Goal: Information Seeking & Learning: Learn about a topic

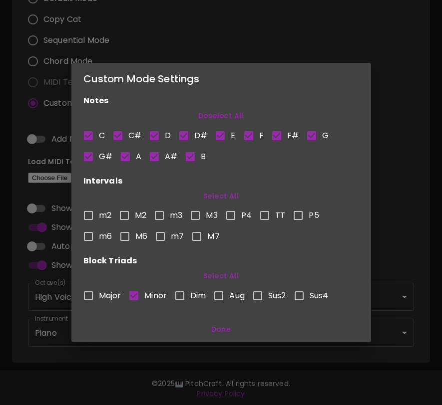
scroll to position [4, 0]
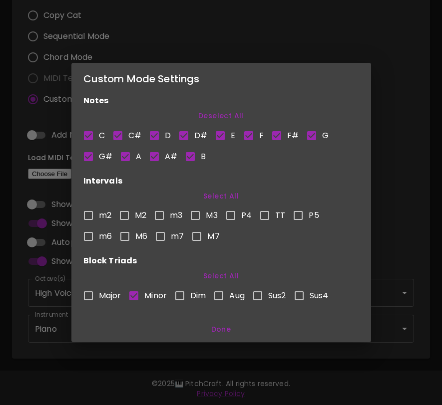
click at [253, 294] on input "Sus2" at bounding box center [257, 295] width 21 height 21
checkbox input "true"
click at [136, 295] on input "Minor" at bounding box center [133, 295] width 21 height 21
checkbox input "false"
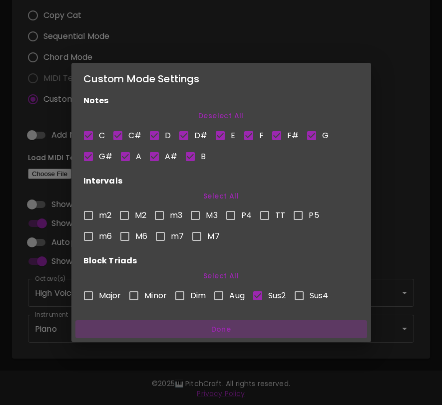
click at [217, 324] on button "Done" at bounding box center [220, 329] width 291 height 18
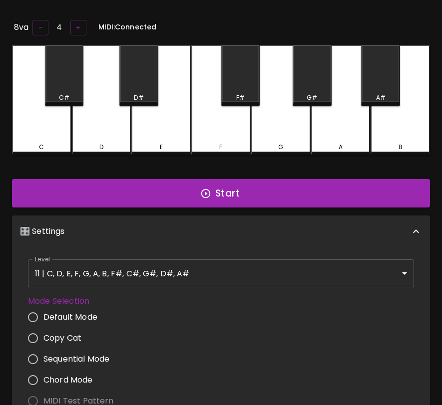
scroll to position [0, 0]
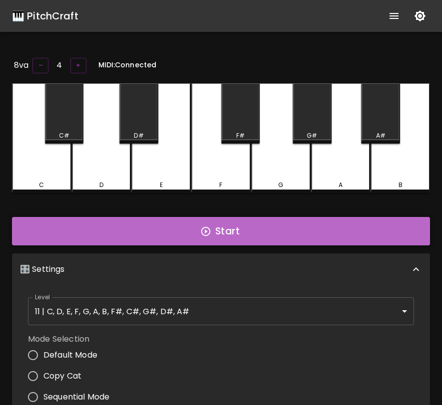
click at [247, 231] on button "Start" at bounding box center [221, 231] width 418 height 29
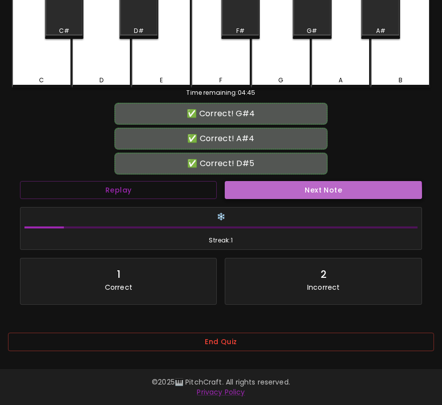
click at [277, 187] on button "Next Note" at bounding box center [323, 190] width 197 height 18
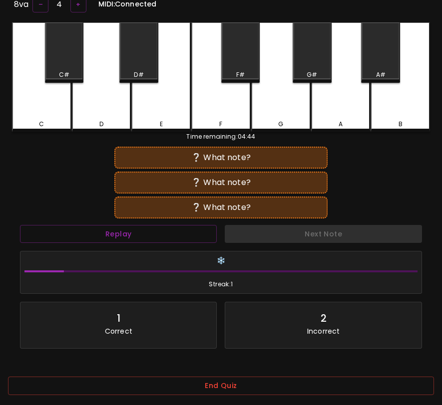
scroll to position [110, 0]
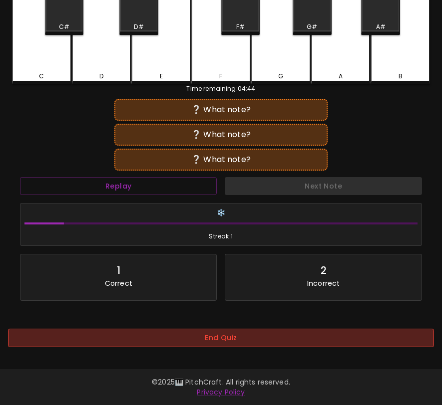
click at [244, 329] on button "End Quiz" at bounding box center [221, 338] width 426 height 18
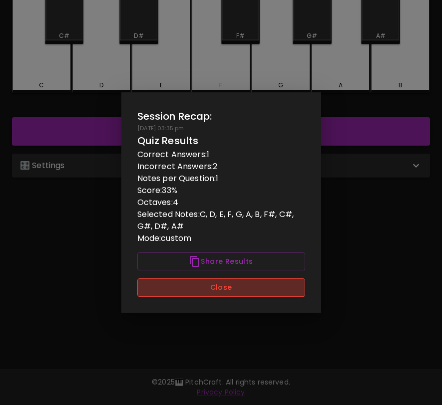
click at [268, 287] on button "Close" at bounding box center [221, 287] width 168 height 18
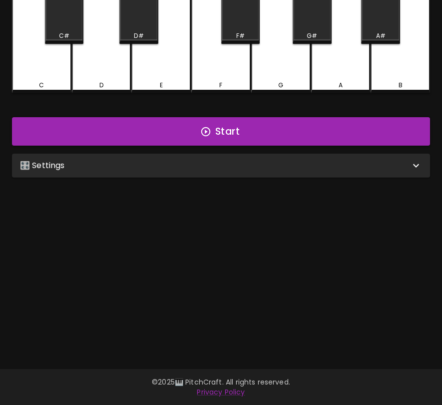
click at [290, 151] on div "🎛️ Settings Level 11 | C, D, E, F, G, A, B, F#, C#, G#, D#, A# 21 Level Mode Se…" at bounding box center [221, 166] width 426 height 32
click at [282, 163] on div "🎛️ Settings" at bounding box center [215, 166] width 390 height 12
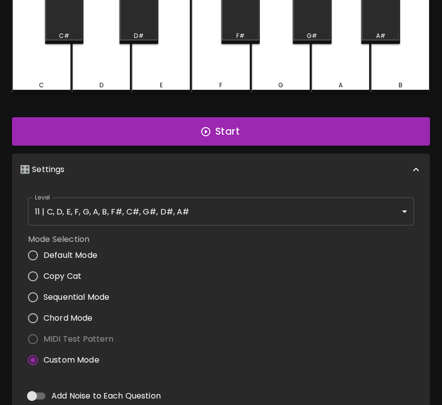
click at [66, 323] on label "Chord Mode" at bounding box center [67, 318] width 91 height 21
click at [43, 323] on input "Chord Mode" at bounding box center [32, 318] width 21 height 21
radio input "true"
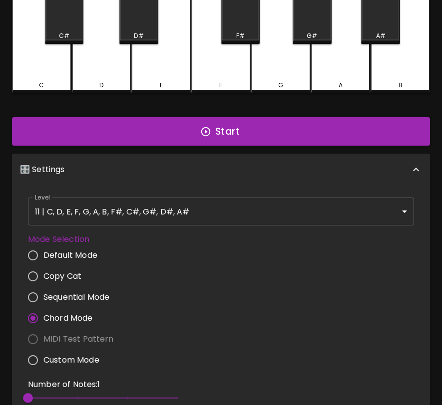
click at [69, 358] on span "Custom Mode" at bounding box center [71, 360] width 56 height 12
click at [43, 358] on input "Custom Mode" at bounding box center [32, 360] width 21 height 21
radio input "true"
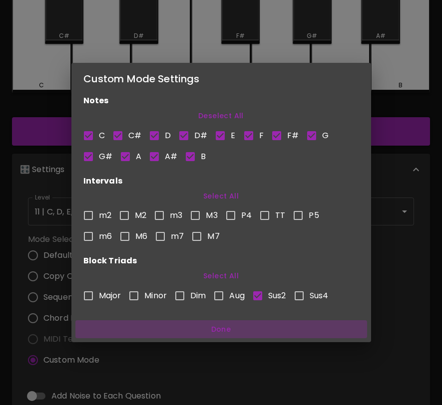
click at [221, 329] on button "Done" at bounding box center [220, 329] width 291 height 18
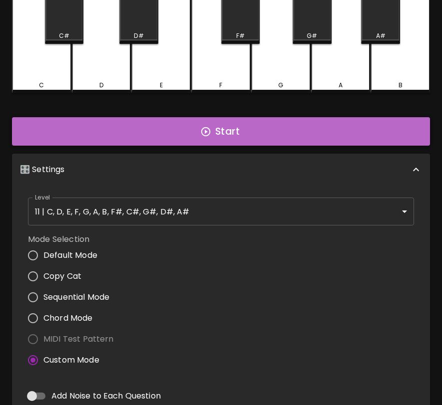
click at [267, 136] on button "Start" at bounding box center [221, 131] width 418 height 29
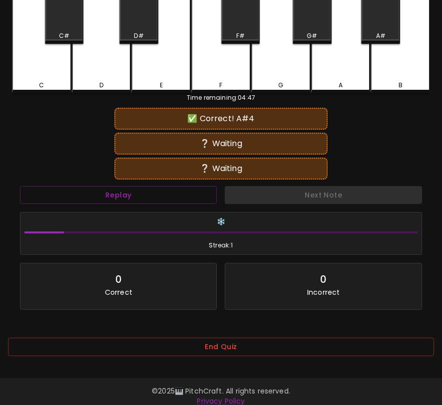
scroll to position [110, 0]
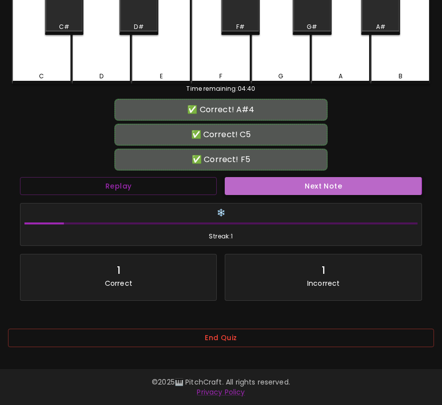
click at [271, 178] on button "Next Note" at bounding box center [323, 186] width 197 height 18
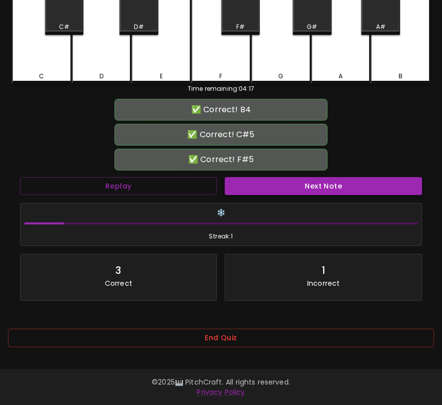
click at [271, 178] on button "Next Note" at bounding box center [323, 186] width 197 height 18
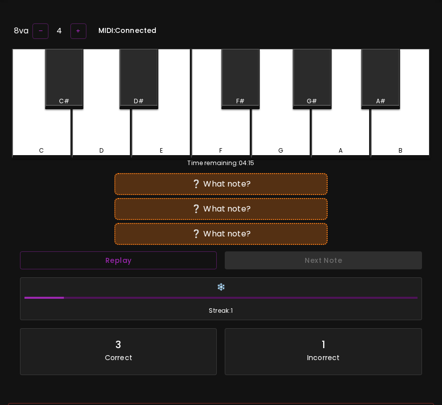
scroll to position [0, 0]
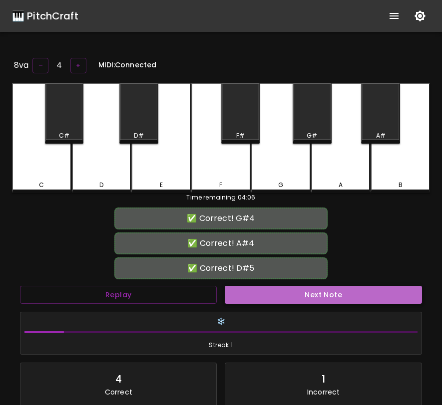
click at [287, 286] on button "Next Note" at bounding box center [323, 295] width 197 height 18
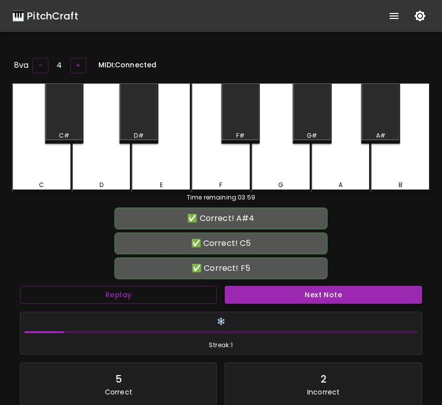
scroll to position [4, 0]
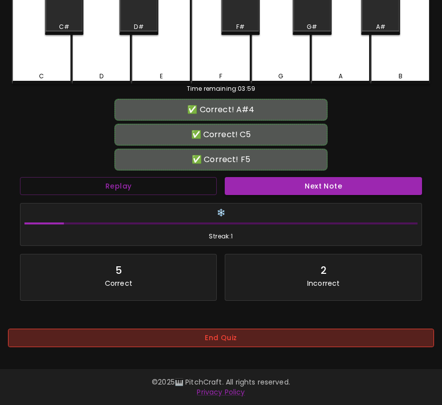
click at [273, 329] on button "End Quiz" at bounding box center [221, 338] width 426 height 18
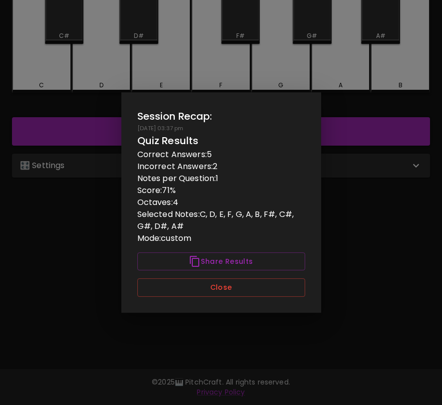
scroll to position [0, 0]
click at [274, 288] on button "Close" at bounding box center [221, 287] width 168 height 18
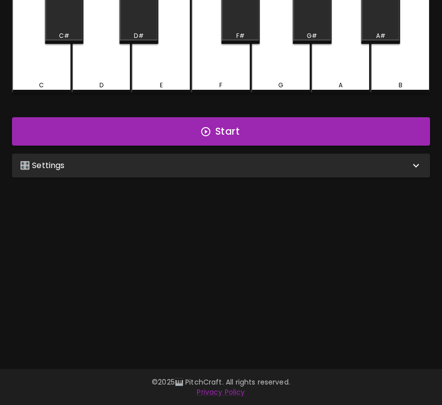
click at [284, 166] on div "🎛️ Settings" at bounding box center [215, 166] width 390 height 12
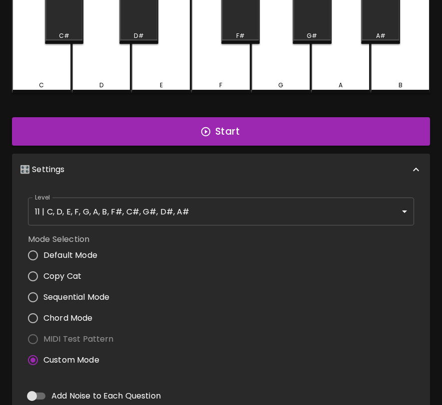
click at [86, 319] on span "Chord Mode" at bounding box center [67, 318] width 49 height 12
click at [43, 319] on input "Chord Mode" at bounding box center [32, 318] width 21 height 21
radio input "true"
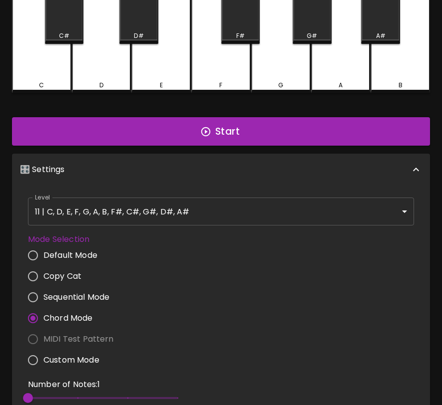
click at [76, 361] on span "Custom Mode" at bounding box center [71, 360] width 56 height 12
click at [43, 361] on input "Custom Mode" at bounding box center [32, 360] width 21 height 21
radio input "true"
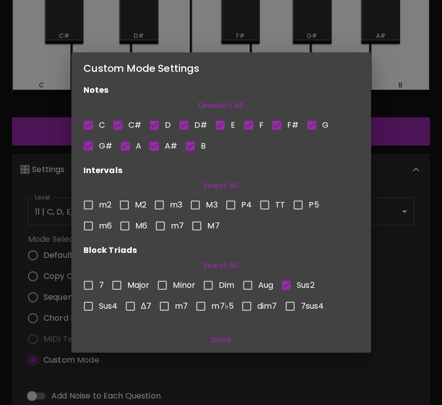
click at [287, 286] on input "Sus2" at bounding box center [285, 285] width 21 height 21
checkbox input "false"
click at [134, 305] on input "Δ7" at bounding box center [130, 306] width 21 height 21
checkbox input "true"
click at [217, 339] on button "Done" at bounding box center [220, 340] width 291 height 18
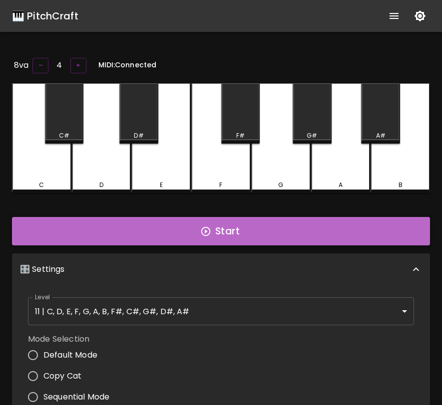
click at [241, 230] on button "Start" at bounding box center [221, 231] width 418 height 29
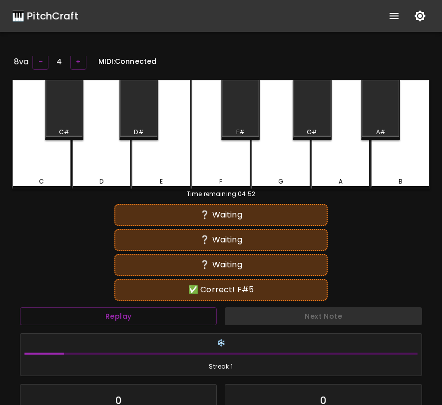
scroll to position [4, 0]
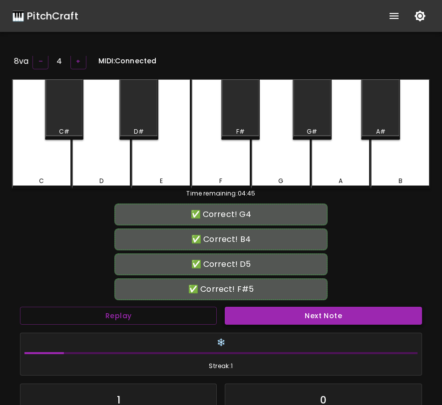
click at [269, 313] on button "Next Note" at bounding box center [323, 316] width 197 height 18
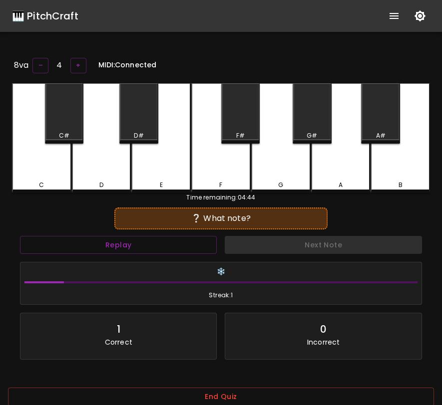
scroll to position [0, 0]
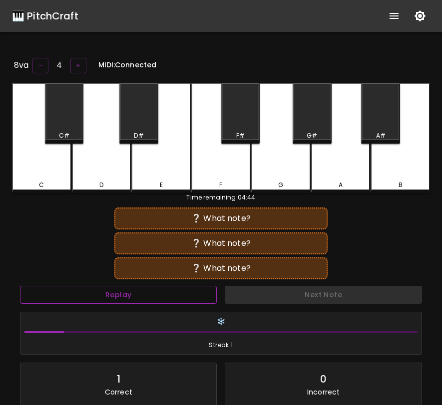
click at [213, 294] on button "Replay" at bounding box center [118, 295] width 197 height 18
click at [212, 294] on button "Replay" at bounding box center [118, 295] width 197 height 18
click at [20, 286] on button "Replay" at bounding box center [118, 295] width 197 height 18
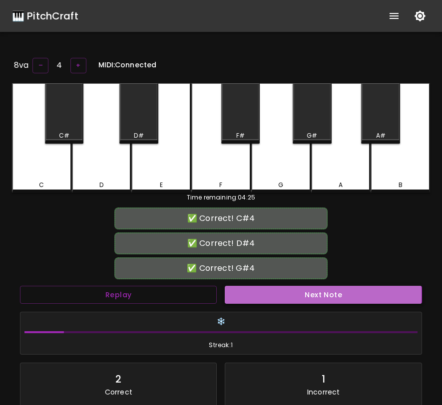
click at [239, 293] on button "Next Note" at bounding box center [323, 295] width 197 height 18
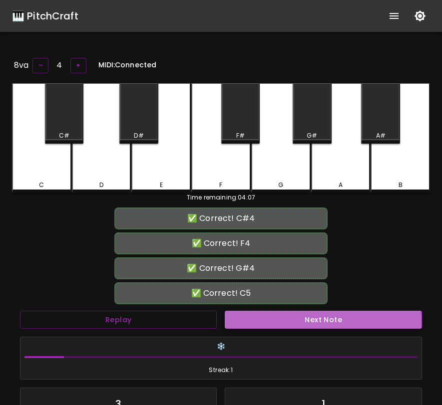
click at [264, 319] on button "Next Note" at bounding box center [323, 320] width 197 height 18
click at [264, 318] on button "Next Note" at bounding box center [323, 320] width 197 height 18
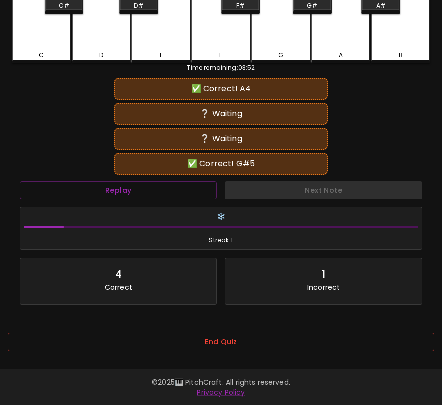
click at [190, 193] on div "Replay" at bounding box center [118, 190] width 205 height 26
click at [195, 184] on button "Replay" at bounding box center [118, 190] width 197 height 18
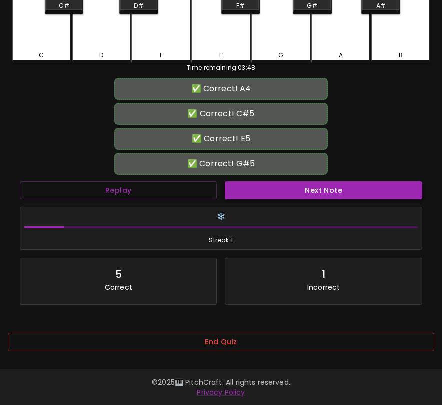
click at [245, 181] on button "Next Note" at bounding box center [323, 190] width 197 height 18
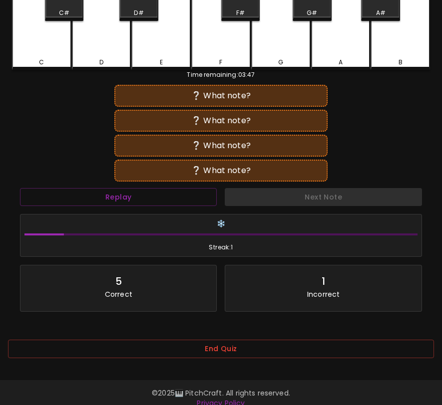
scroll to position [135, 0]
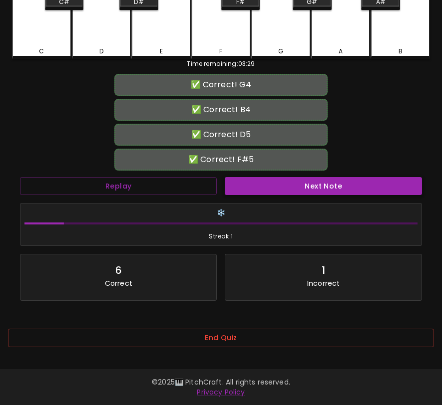
click at [252, 178] on button "Next Note" at bounding box center [323, 186] width 197 height 18
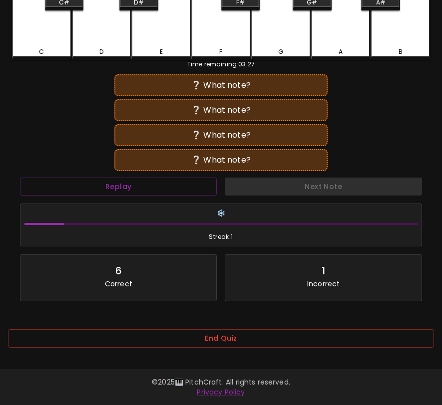
scroll to position [4, 0]
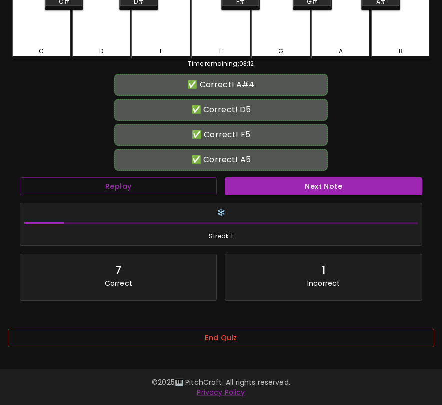
click at [252, 177] on button "Next Note" at bounding box center [323, 186] width 197 height 18
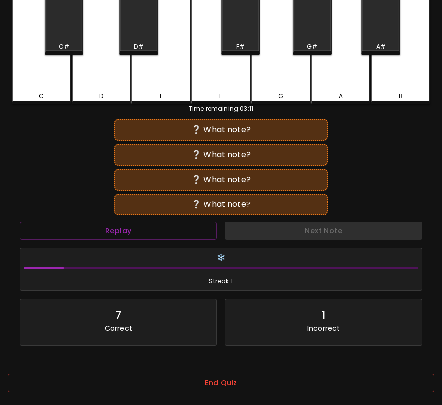
scroll to position [135, 0]
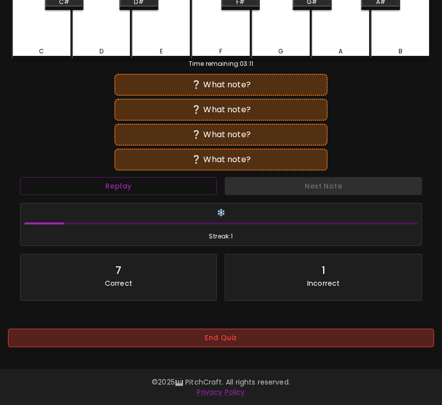
click at [248, 340] on button "End Quiz" at bounding box center [221, 338] width 426 height 18
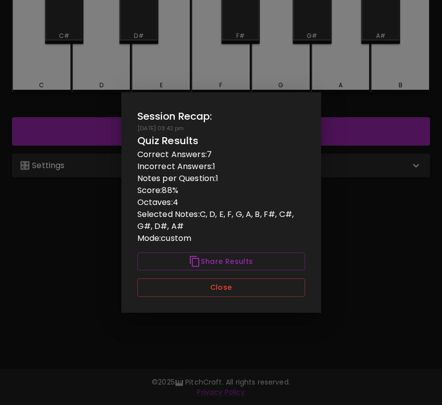
click at [261, 301] on div "Session Recap: 09/28/2025 - 03:42 pm Quiz Results Correct Answers: 7 Incorrect …" at bounding box center [221, 202] width 200 height 221
click at [265, 285] on button "Close" at bounding box center [221, 287] width 168 height 18
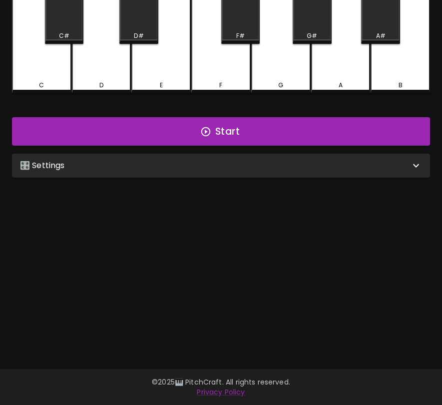
click at [105, 177] on div "🎛️ Settings Level 11 | C, D, E, F, G, A, B, F#, C#, G#, D#, A# 21 Level Mode Se…" at bounding box center [221, 166] width 426 height 32
click at [108, 168] on div "🎛️ Settings" at bounding box center [215, 166] width 390 height 12
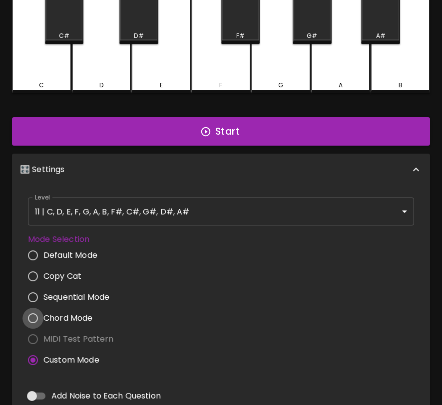
click at [34, 316] on input "Chord Mode" at bounding box center [32, 318] width 21 height 21
radio input "true"
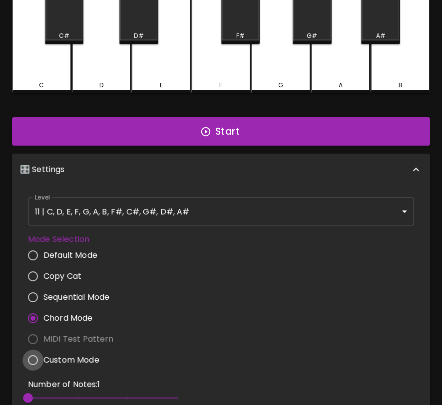
click at [37, 357] on input "Custom Mode" at bounding box center [32, 360] width 21 height 21
radio input "true"
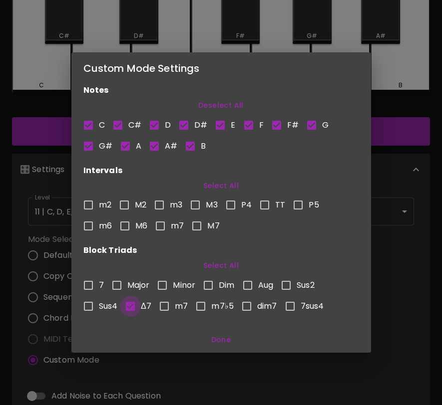
click at [133, 305] on input "Δ7" at bounding box center [130, 306] width 21 height 21
checkbox input "false"
click at [166, 304] on input "m7" at bounding box center [164, 306] width 21 height 21
checkbox input "true"
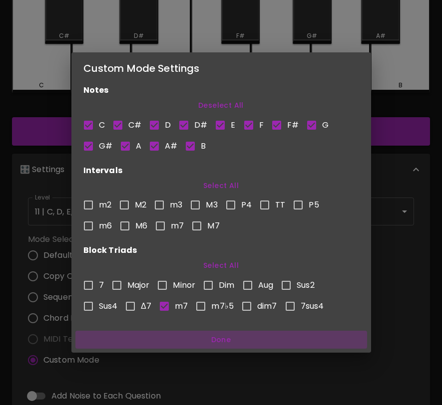
click at [215, 333] on button "Done" at bounding box center [220, 340] width 291 height 18
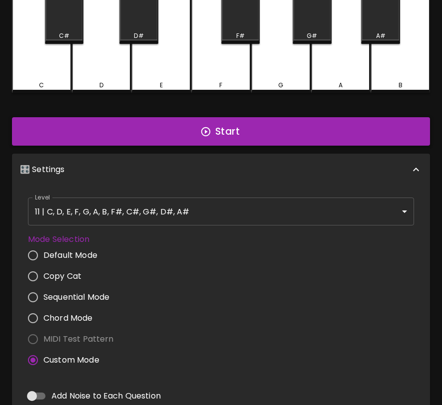
click at [237, 133] on button "Start" at bounding box center [221, 131] width 418 height 29
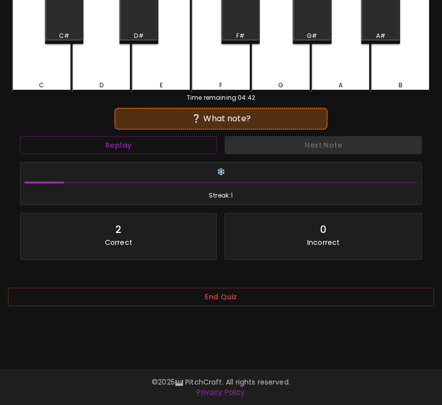
scroll to position [0, 0]
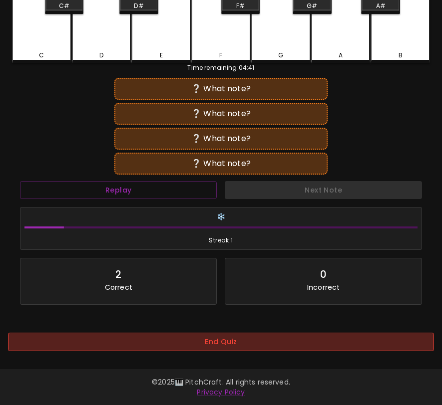
click at [398, 333] on button "End Quiz" at bounding box center [221, 342] width 426 height 18
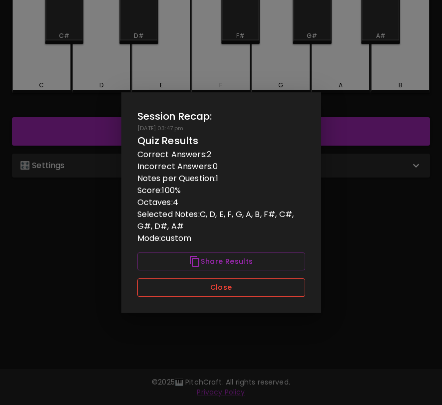
click at [277, 292] on button "Close" at bounding box center [221, 287] width 168 height 18
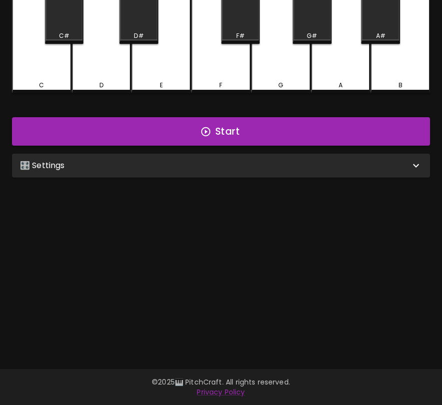
click at [342, 166] on div "🎛️ Settings" at bounding box center [215, 166] width 390 height 12
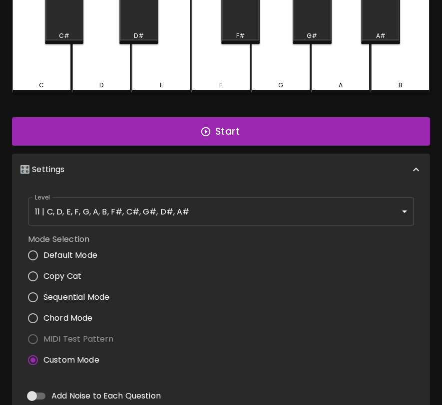
scroll to position [3, 0]
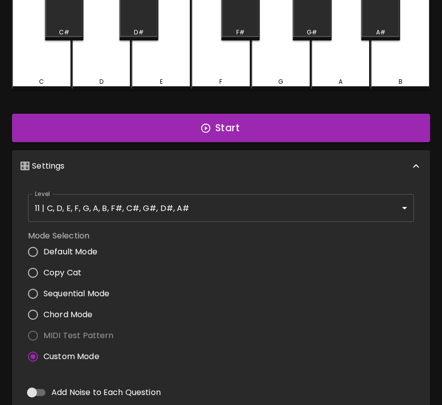
click at [72, 313] on span "Chord Mode" at bounding box center [67, 315] width 49 height 12
click at [43, 313] on input "Chord Mode" at bounding box center [32, 314] width 21 height 21
radio input "true"
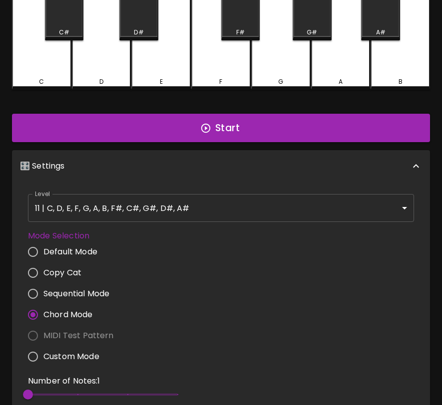
click at [68, 356] on span "Custom Mode" at bounding box center [71, 357] width 56 height 12
click at [43, 356] on input "Custom Mode" at bounding box center [32, 356] width 21 height 21
radio input "true"
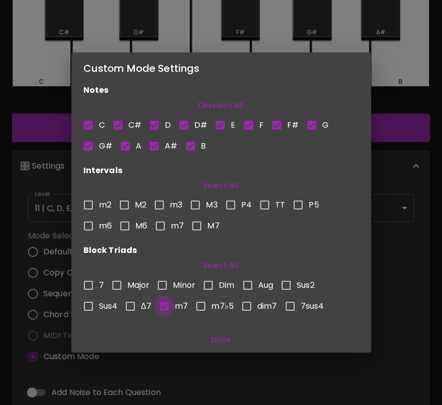
click at [166, 308] on input "m7" at bounding box center [164, 306] width 21 height 21
checkbox input "false"
click at [161, 228] on input "m7" at bounding box center [160, 226] width 21 height 21
checkbox input "true"
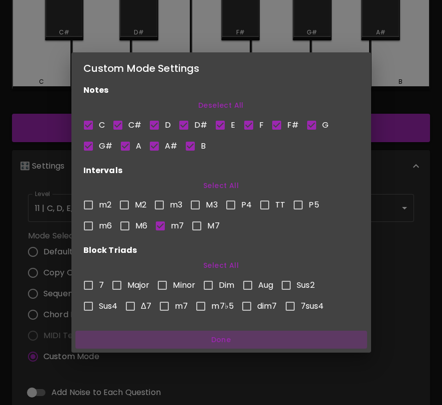
click at [215, 344] on button "Done" at bounding box center [220, 340] width 291 height 18
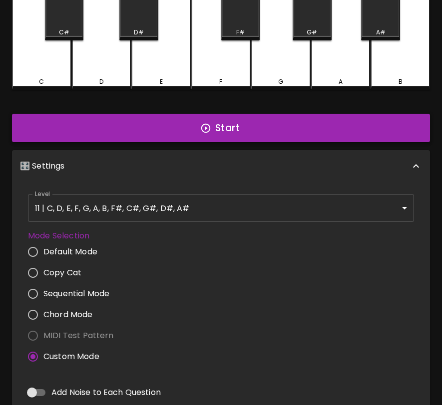
click at [221, 132] on button "Start" at bounding box center [221, 128] width 418 height 29
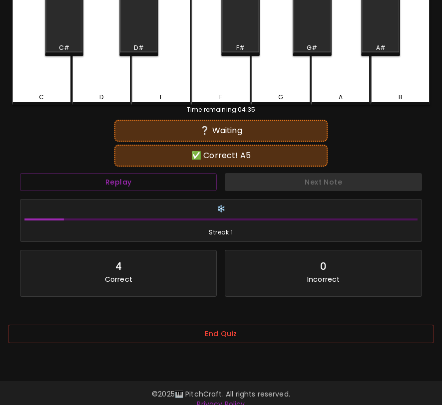
scroll to position [100, 0]
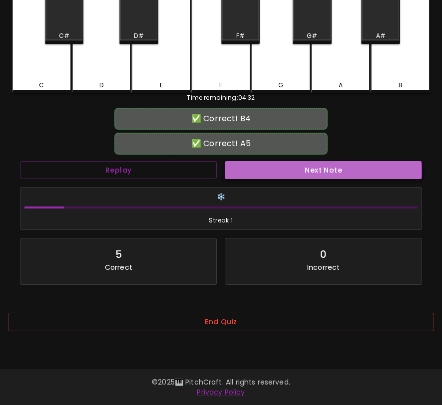
click at [252, 171] on button "Next Note" at bounding box center [323, 170] width 197 height 18
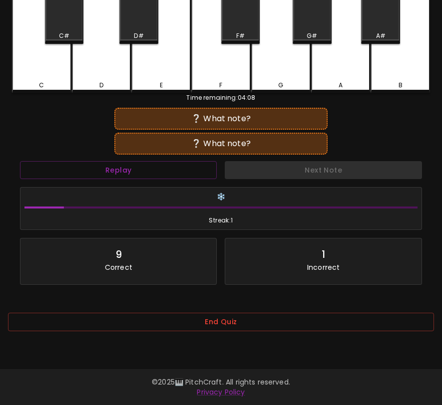
scroll to position [97, 0]
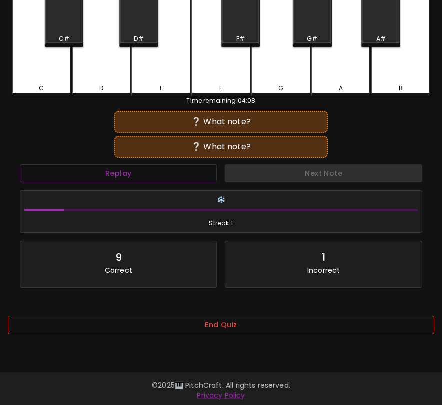
click at [255, 323] on button "End Quiz" at bounding box center [221, 325] width 426 height 18
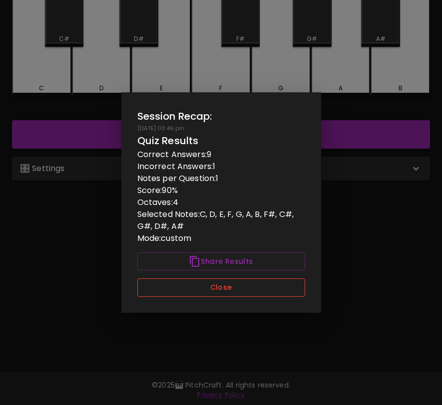
click at [264, 295] on button "Close" at bounding box center [221, 287] width 168 height 18
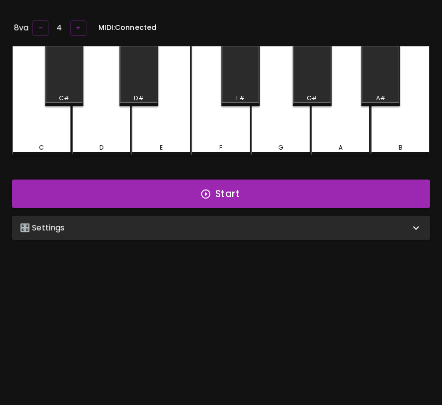
scroll to position [0, 0]
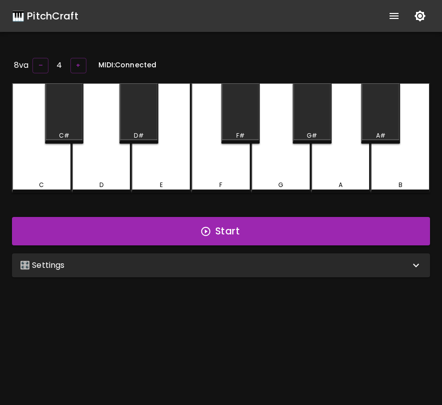
click at [273, 266] on div "🎛️ Settings" at bounding box center [215, 265] width 390 height 12
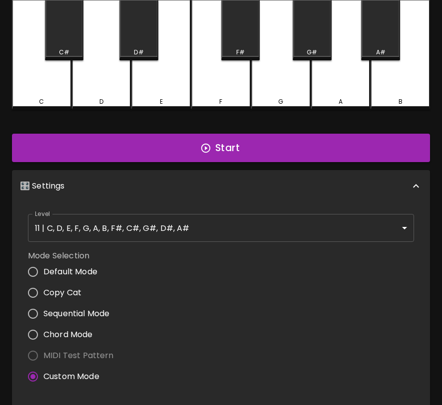
scroll to position [120, 0]
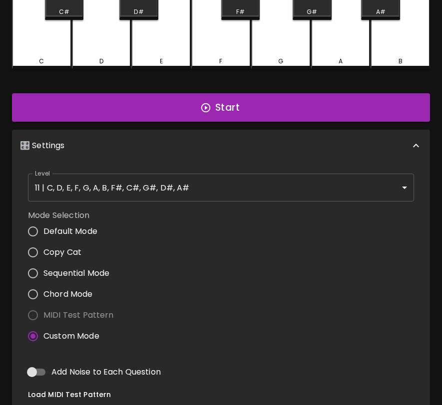
click at [58, 333] on span "Custom Mode" at bounding box center [71, 336] width 56 height 12
click at [43, 333] on input "Custom Mode" at bounding box center [32, 336] width 21 height 21
click at [66, 288] on span "Chord Mode" at bounding box center [67, 294] width 49 height 12
click at [43, 288] on input "Chord Mode" at bounding box center [32, 294] width 21 height 21
radio input "true"
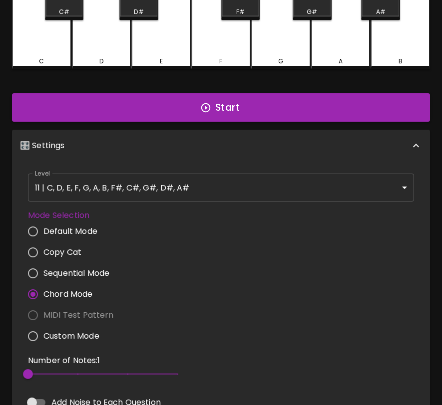
click at [69, 332] on span "Custom Mode" at bounding box center [71, 336] width 56 height 12
click at [43, 332] on input "Custom Mode" at bounding box center [32, 336] width 21 height 21
radio input "true"
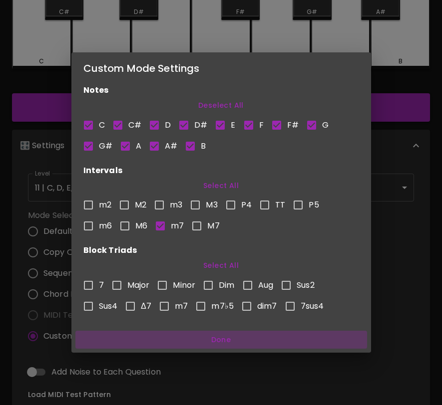
click at [225, 339] on button "Done" at bounding box center [220, 340] width 291 height 18
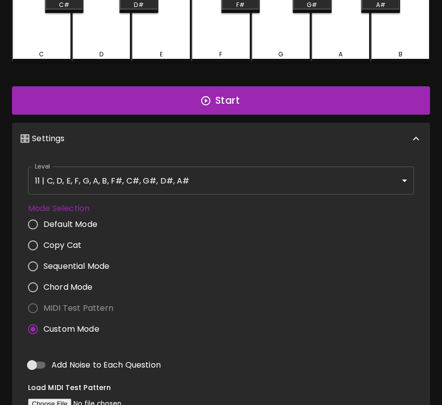
scroll to position [127, 0]
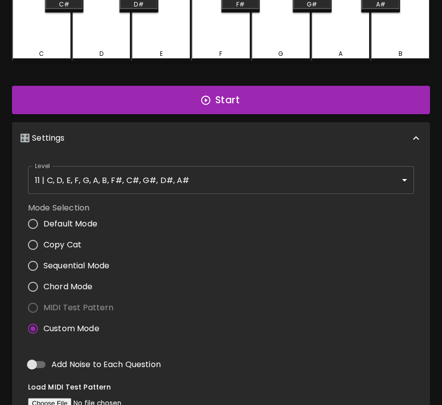
click at [130, 326] on div "Mode Selection Default Mode Copy Cat Sequential Mode Chord Mode MIDI Test Patte…" at bounding box center [221, 270] width 394 height 145
radio input "true"
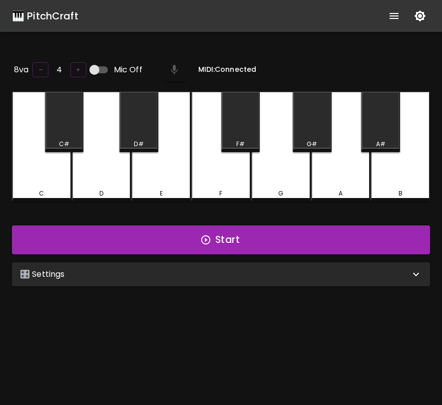
scroll to position [100, 0]
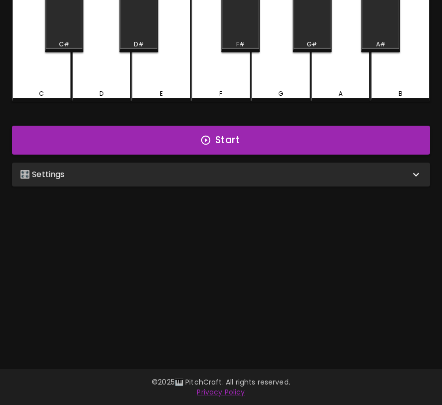
click at [208, 173] on div "🎛️ Settings" at bounding box center [215, 175] width 390 height 12
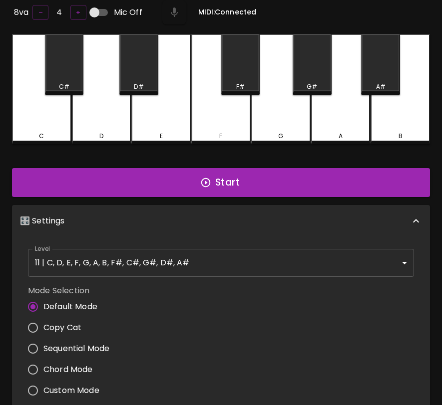
scroll to position [0, 0]
